Goal: Task Accomplishment & Management: Use online tool/utility

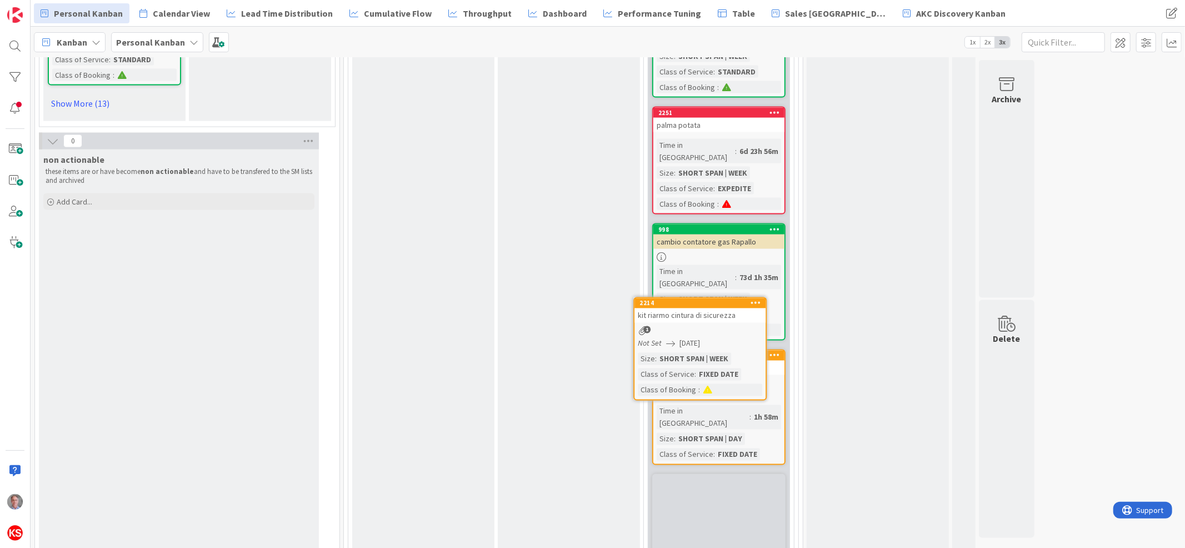
scroll to position [1545, 0]
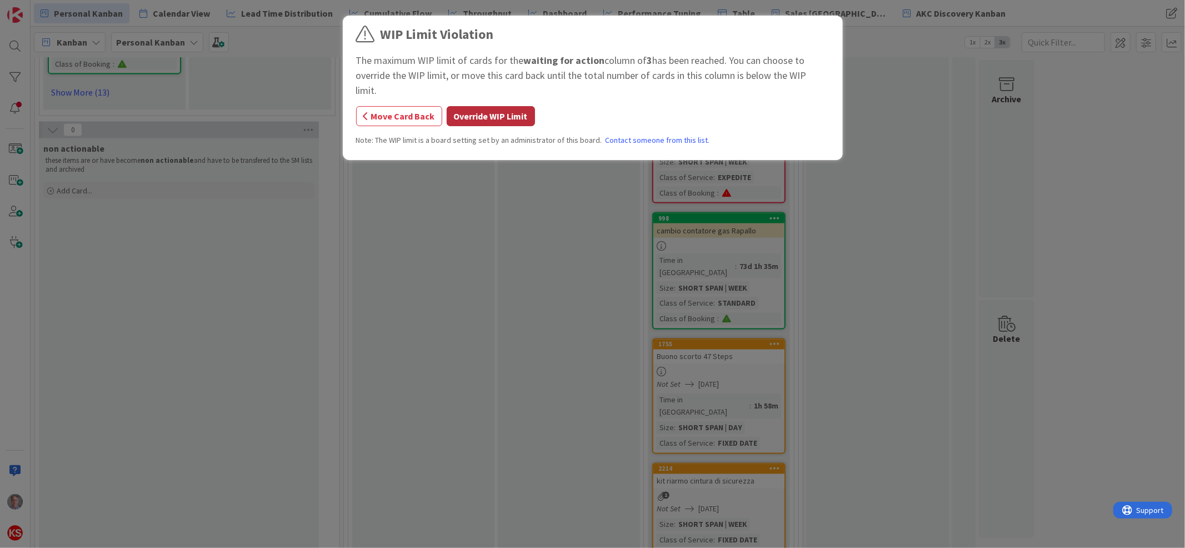
click at [504, 106] on button "Override WIP Limit" at bounding box center [491, 116] width 88 height 20
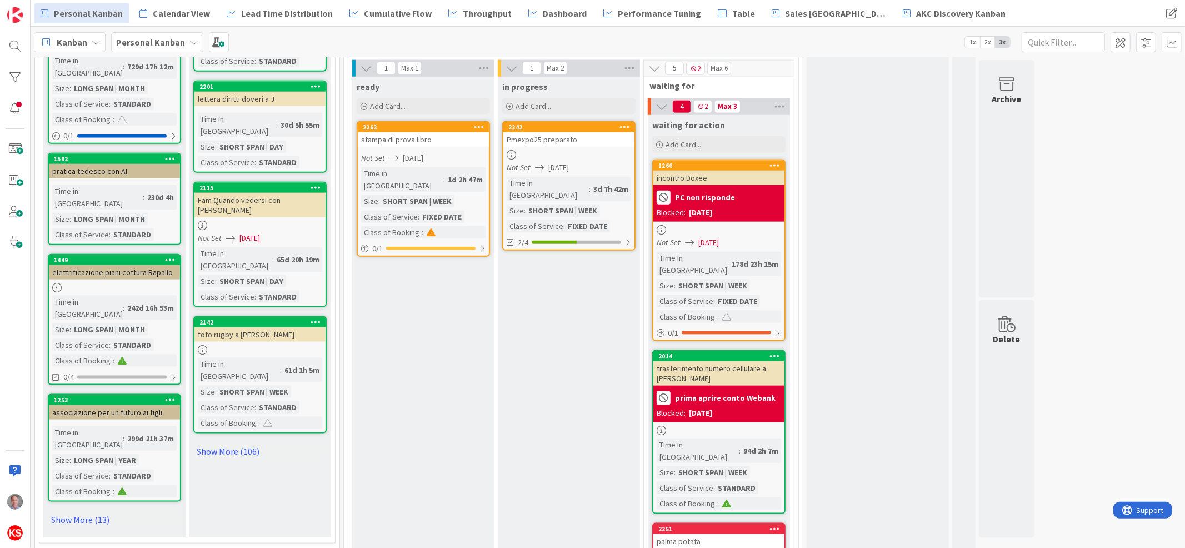
scroll to position [1052, 0]
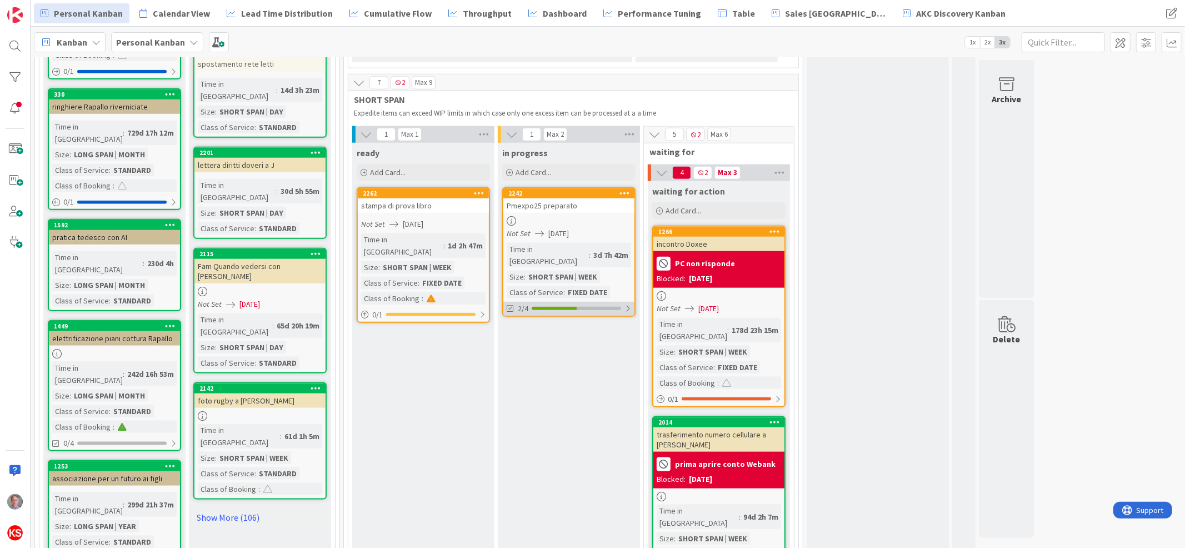
click at [626, 304] on div at bounding box center [628, 308] width 7 height 9
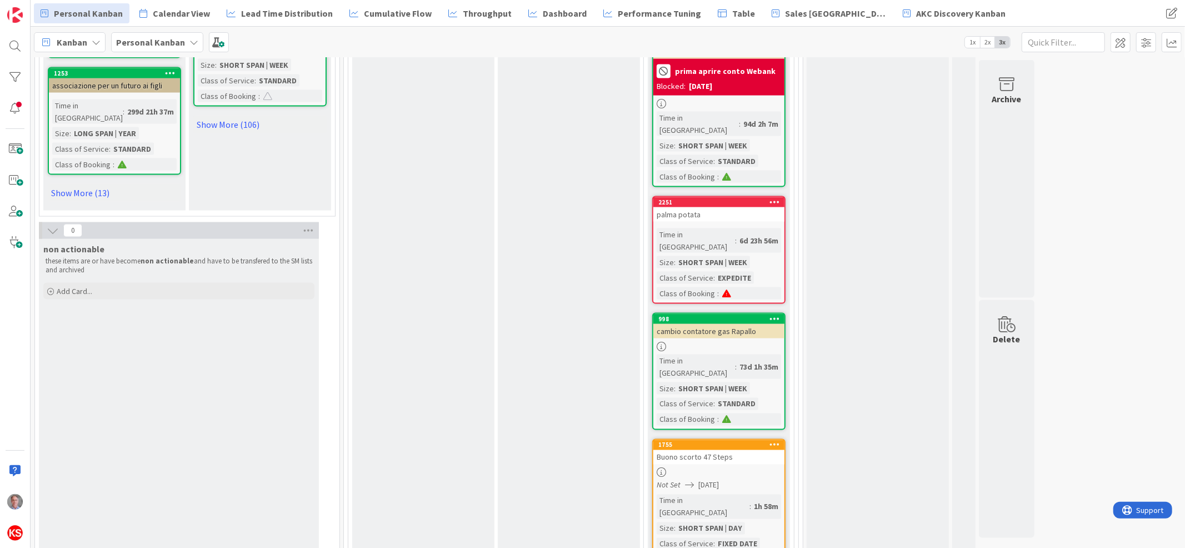
scroll to position [1513, 0]
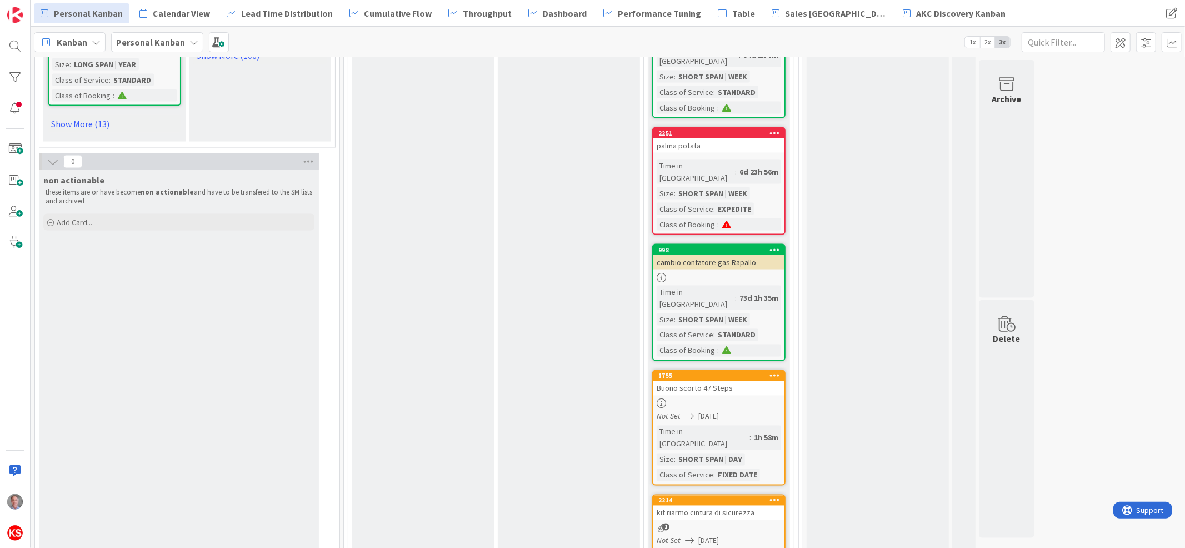
click at [699, 523] on div "1" at bounding box center [718, 527] width 131 height 9
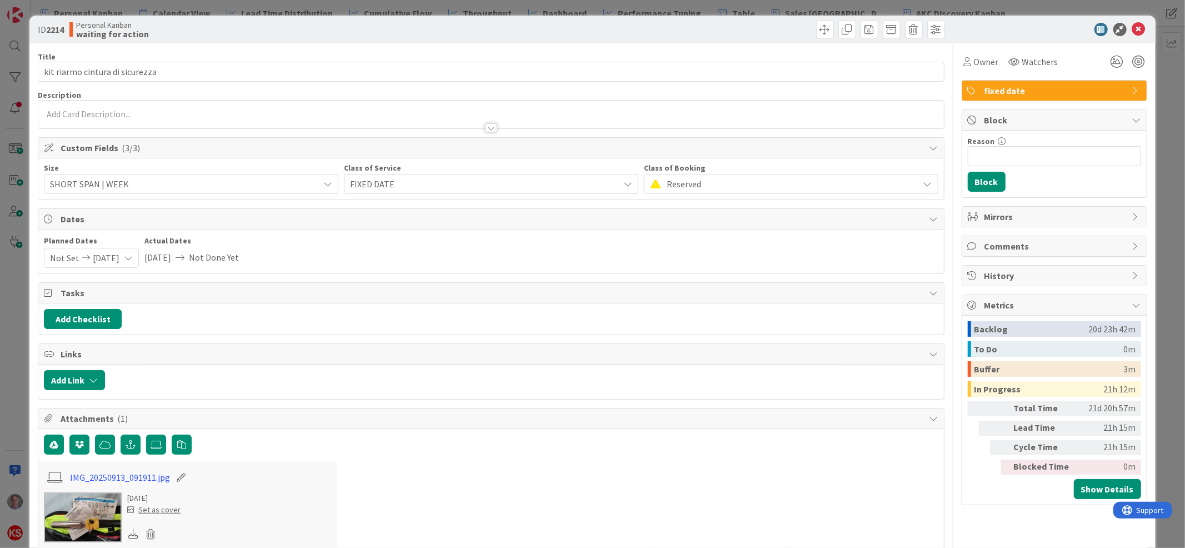
click at [154, 108] on div at bounding box center [490, 115] width 905 height 28
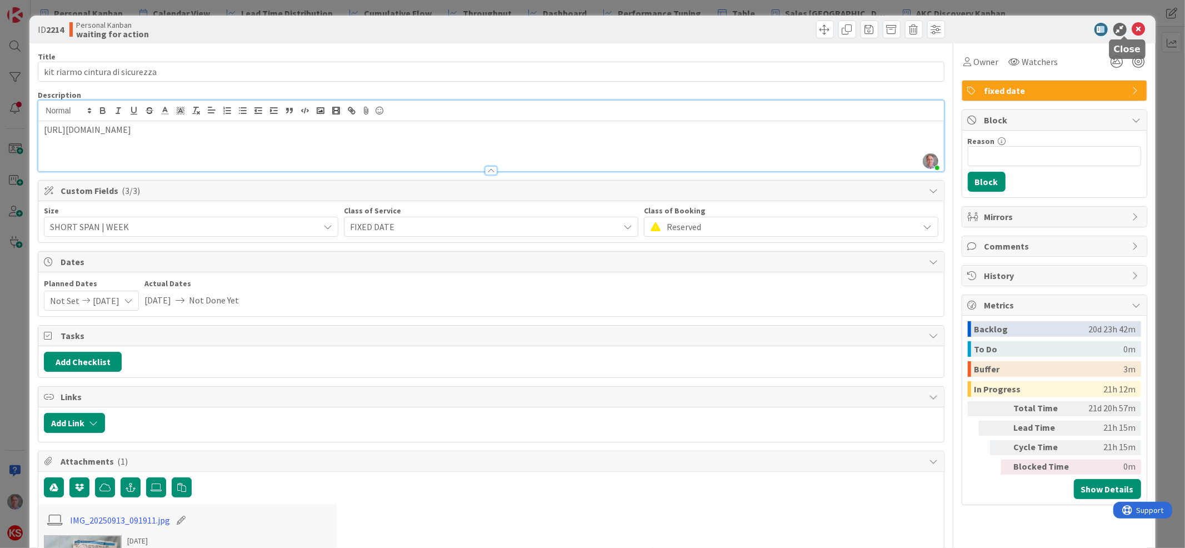
click at [1132, 28] on icon at bounding box center [1138, 29] width 13 height 13
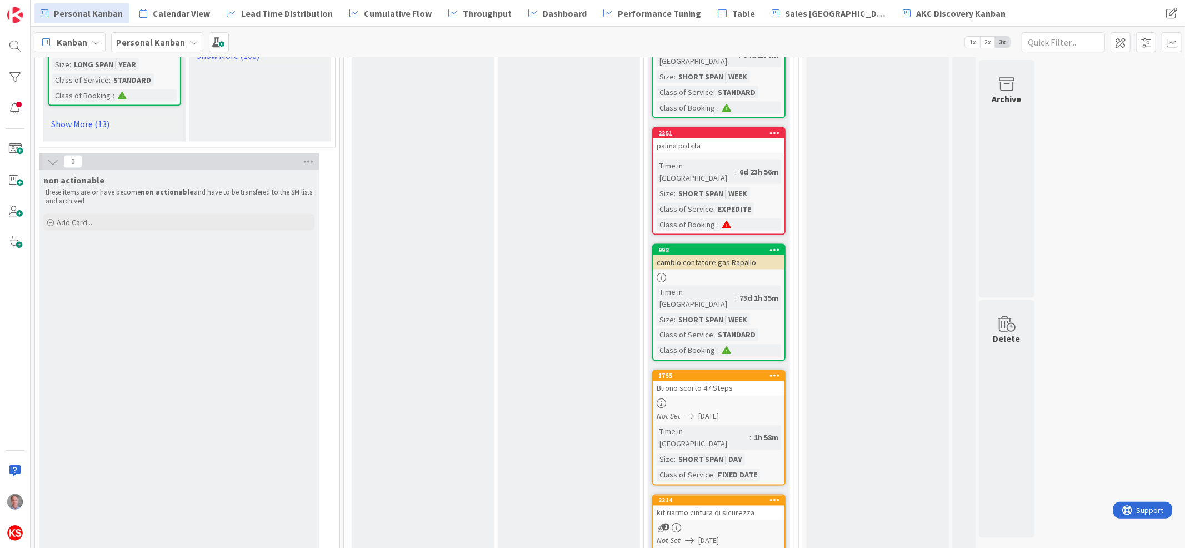
click at [737, 523] on div "1" at bounding box center [718, 527] width 131 height 9
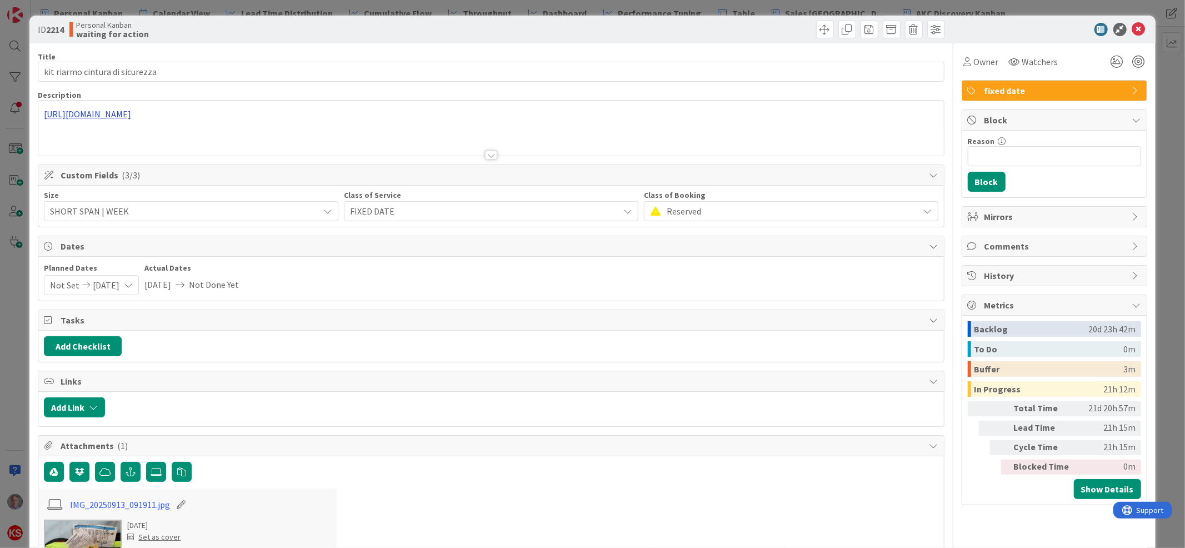
click at [297, 115] on div "https://www.magellanostore.it/salvagente-gonfiabile-skipper-evo-150-n-P20805.htm" at bounding box center [490, 128] width 905 height 55
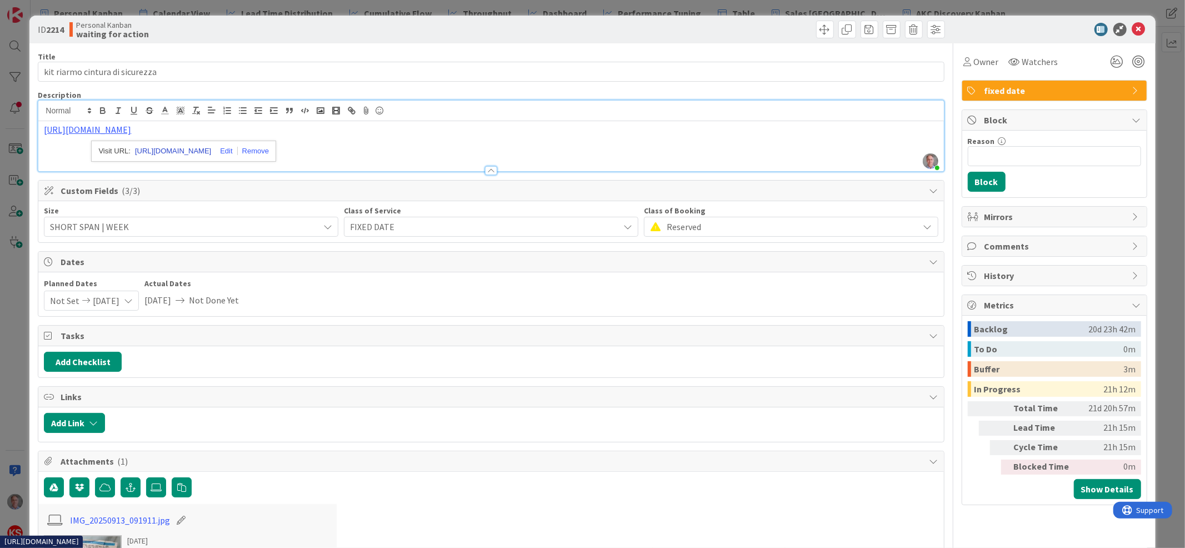
click at [182, 152] on link "https://www.magellanostore.it/salvagente-gonfiabile-skipper-evo-150-n-P20805.htm" at bounding box center [173, 151] width 76 height 14
